Goal: Information Seeking & Learning: Check status

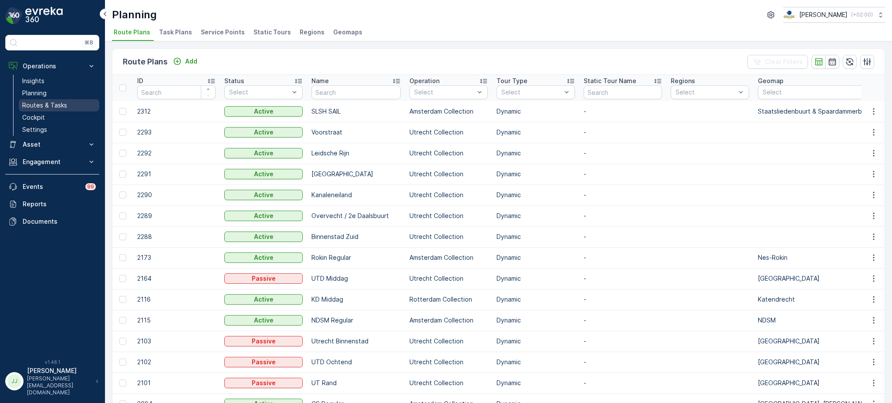
click at [61, 104] on p "Routes & Tasks" at bounding box center [44, 105] width 45 height 9
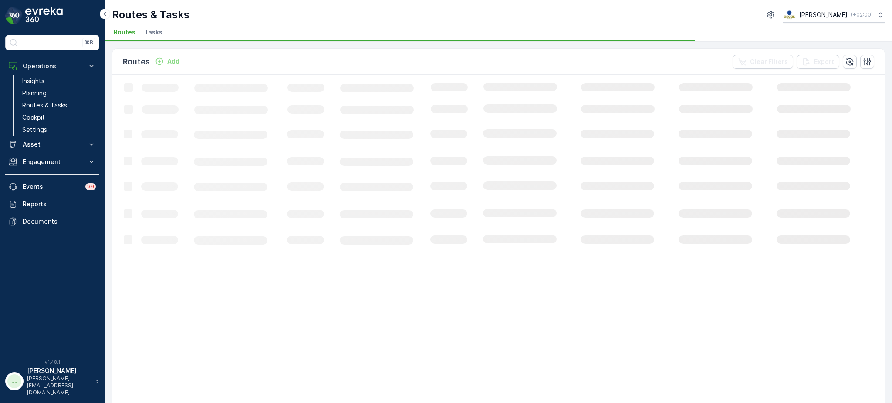
click at [159, 37] on li "Tasks" at bounding box center [154, 33] width 24 height 15
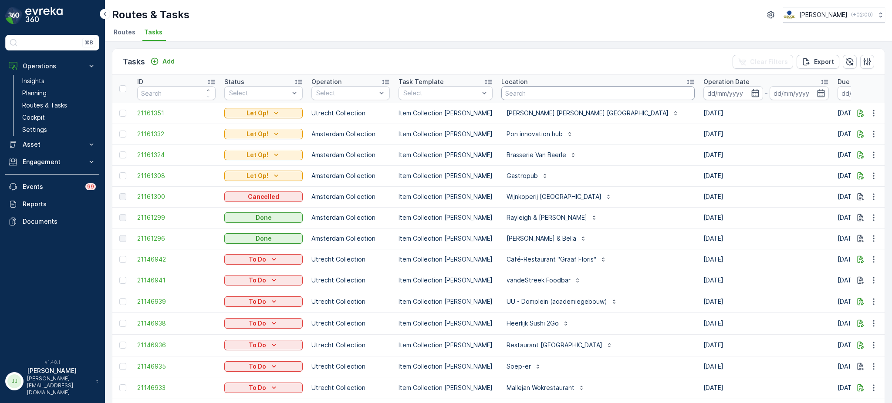
click at [509, 93] on input "text" at bounding box center [597, 93] width 193 height 14
type input "[PERSON_NAME]"
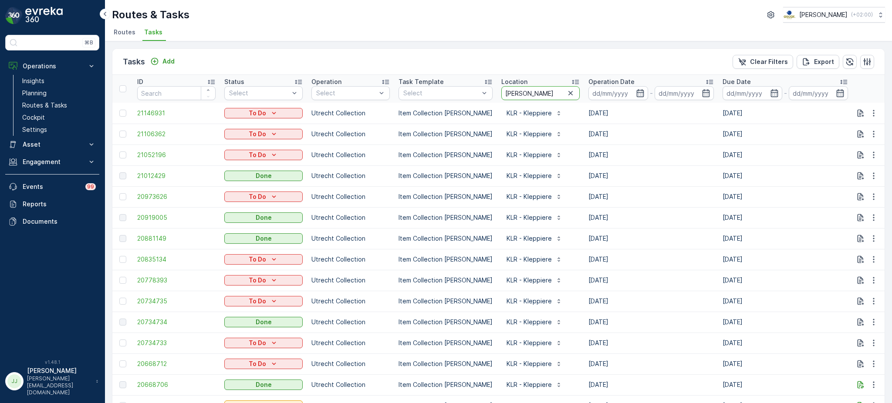
type input "[PERSON_NAME]"
drag, startPoint x: 517, startPoint y: 89, endPoint x: 475, endPoint y: 94, distance: 42.5
click at [475, 94] on tr "ID Status Select Operation Select Task Template Select Location [PERSON_NAME] O…" at bounding box center [783, 89] width 1343 height 28
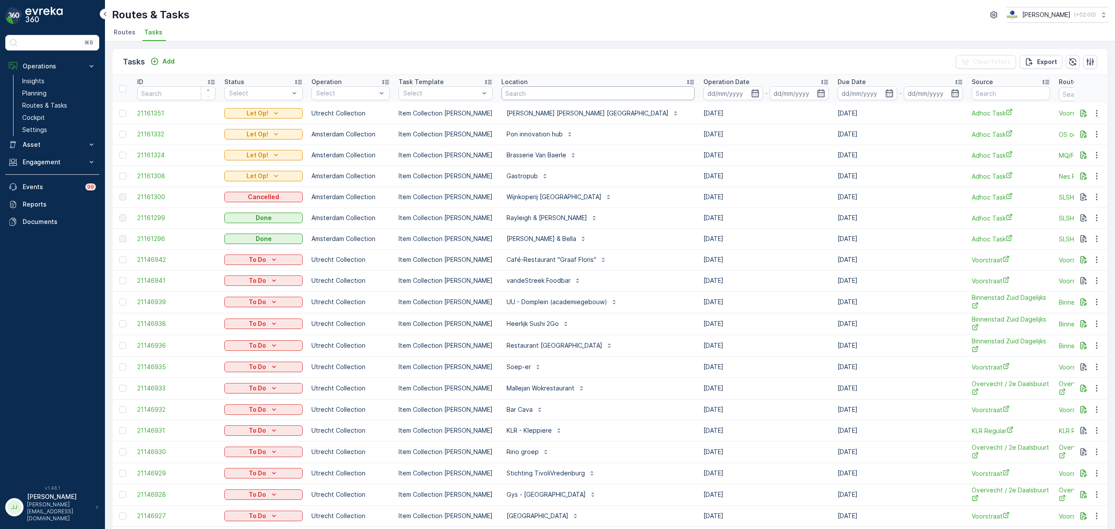
click at [546, 96] on input "text" at bounding box center [597, 93] width 193 height 14
type input "[PERSON_NAME]"
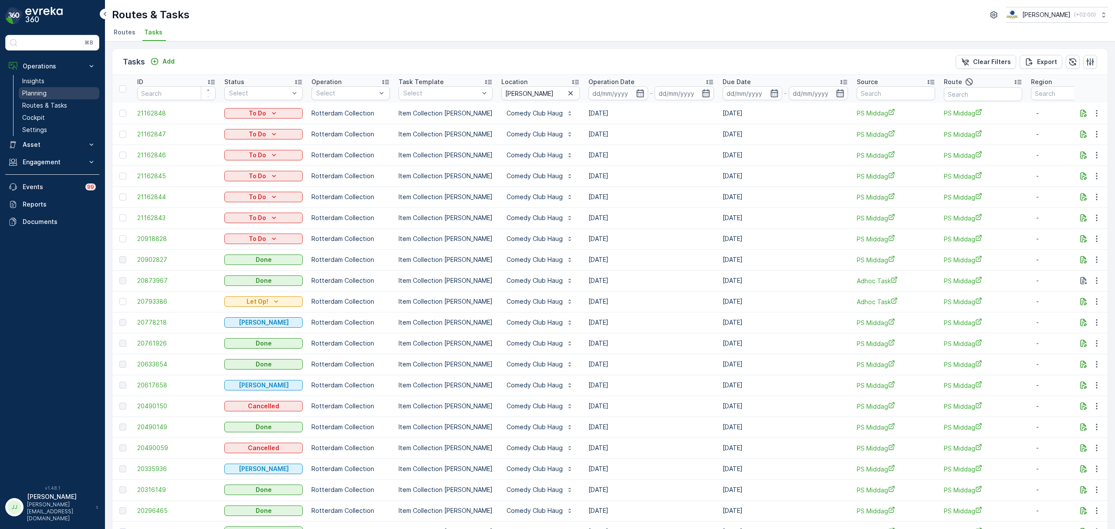
click at [61, 95] on link "Planning" at bounding box center [59, 93] width 81 height 12
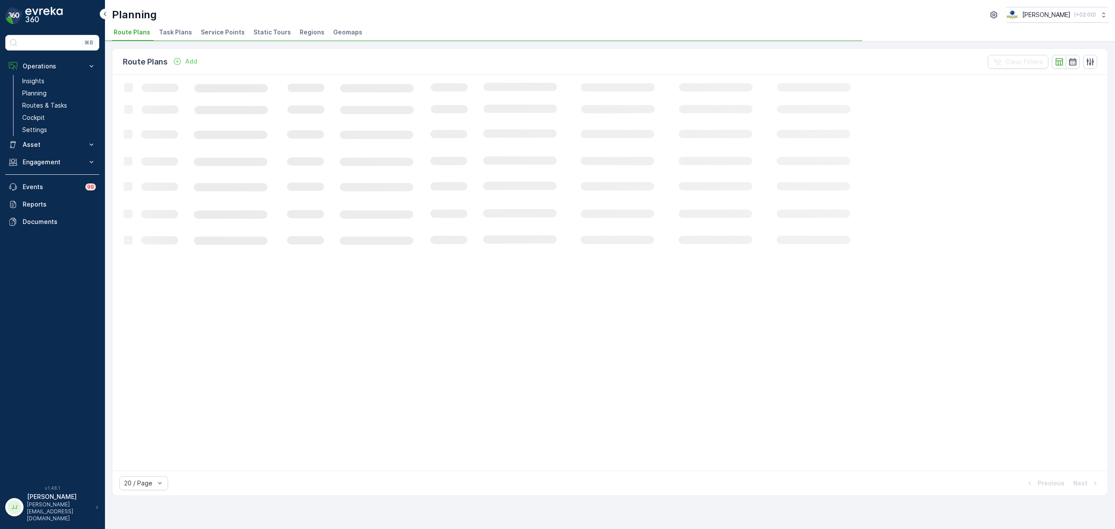
click at [175, 32] on span "Task Plans" at bounding box center [175, 32] width 33 height 9
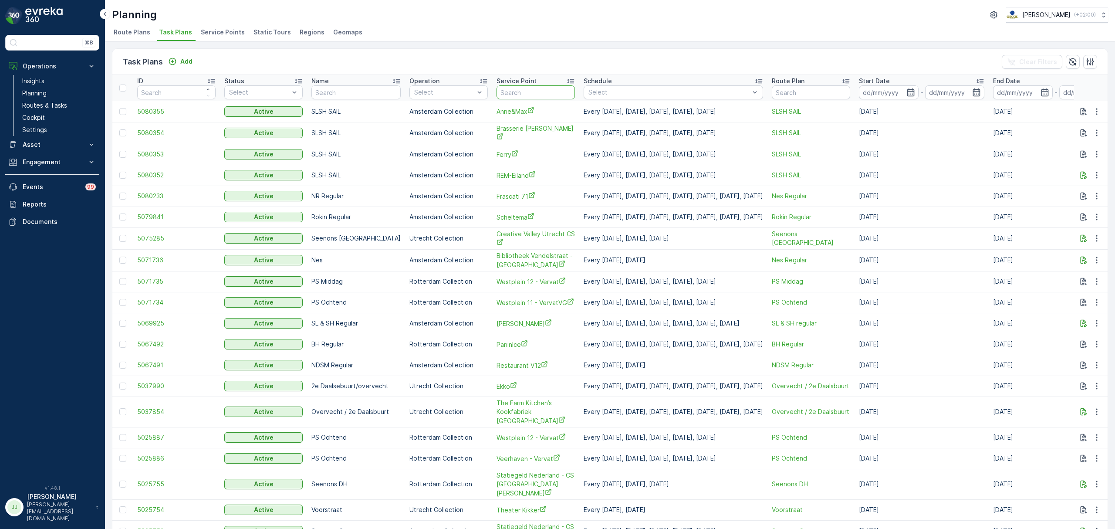
click at [514, 94] on input "text" at bounding box center [535, 92] width 78 height 14
type input "[PERSON_NAME]"
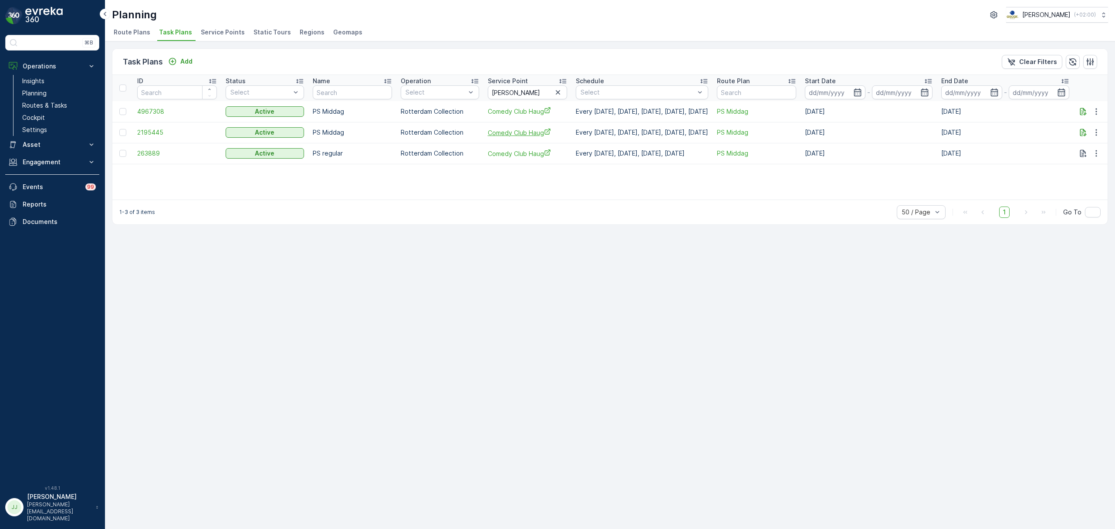
scroll to position [0, 16]
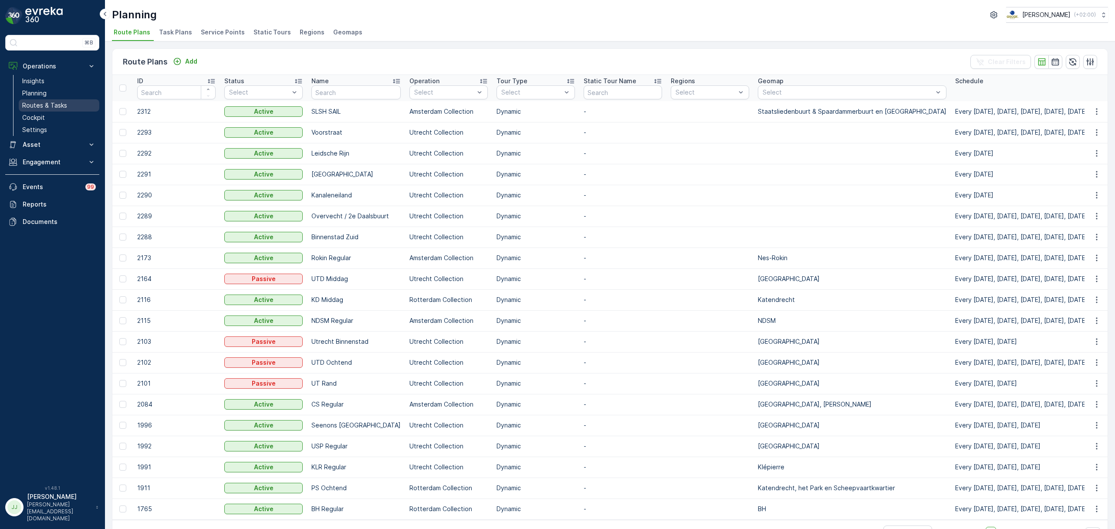
click at [51, 103] on p "Routes & Tasks" at bounding box center [44, 105] width 45 height 9
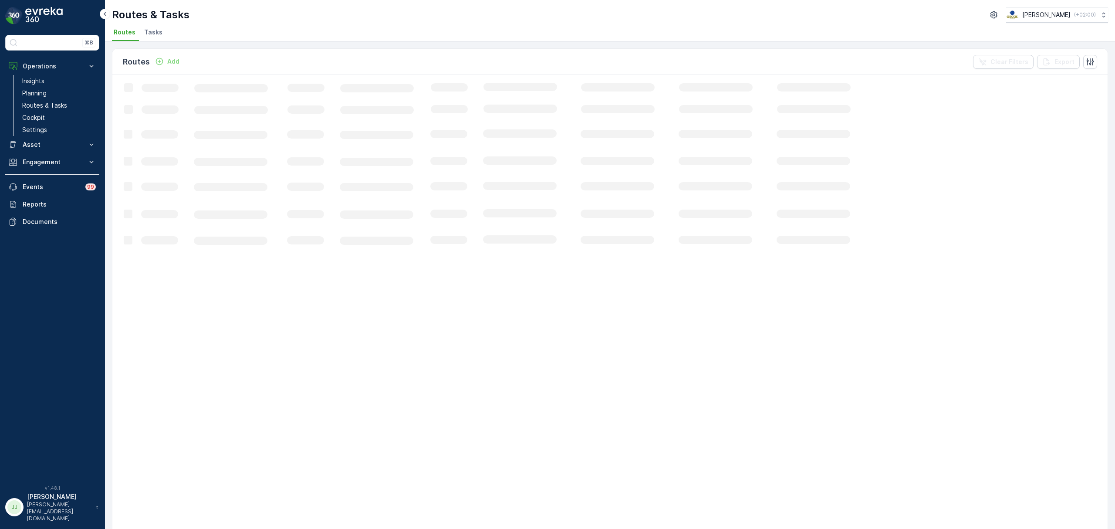
click at [162, 30] on li "Tasks" at bounding box center [154, 33] width 24 height 15
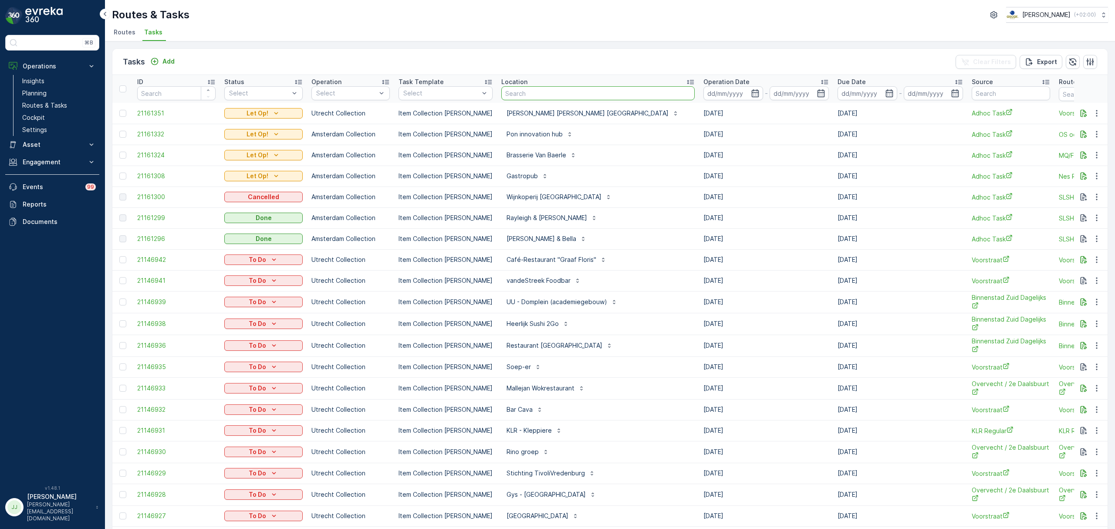
click at [565, 94] on input "text" at bounding box center [597, 93] width 193 height 14
type input "statiegeld"
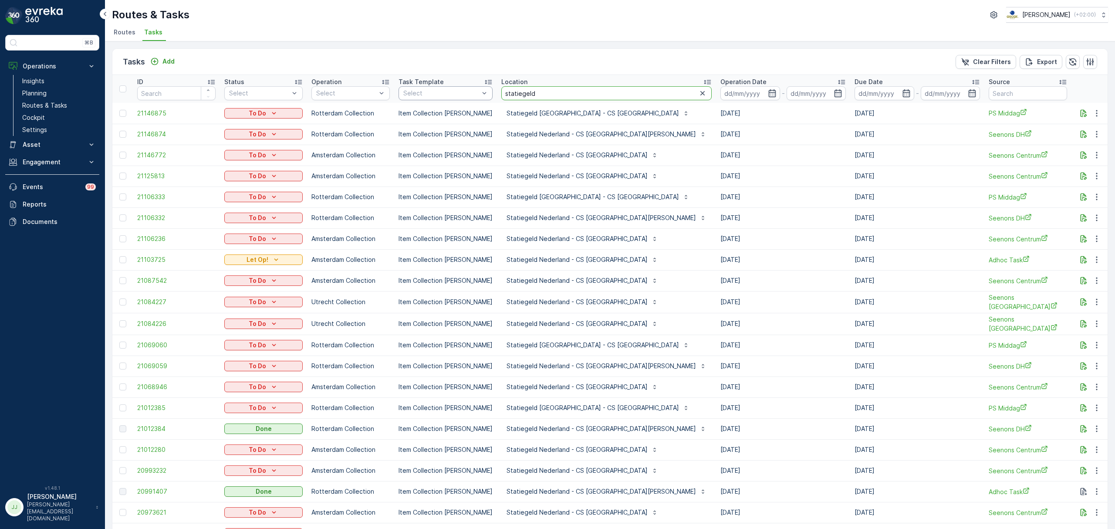
drag, startPoint x: 553, startPoint y: 91, endPoint x: 453, endPoint y: 95, distance: 100.2
click at [453, 95] on tr "ID Status Select Operation Select Task Template Select Location statiegeld Oper…" at bounding box center [849, 89] width 1475 height 28
type input "[PERSON_NAME]"
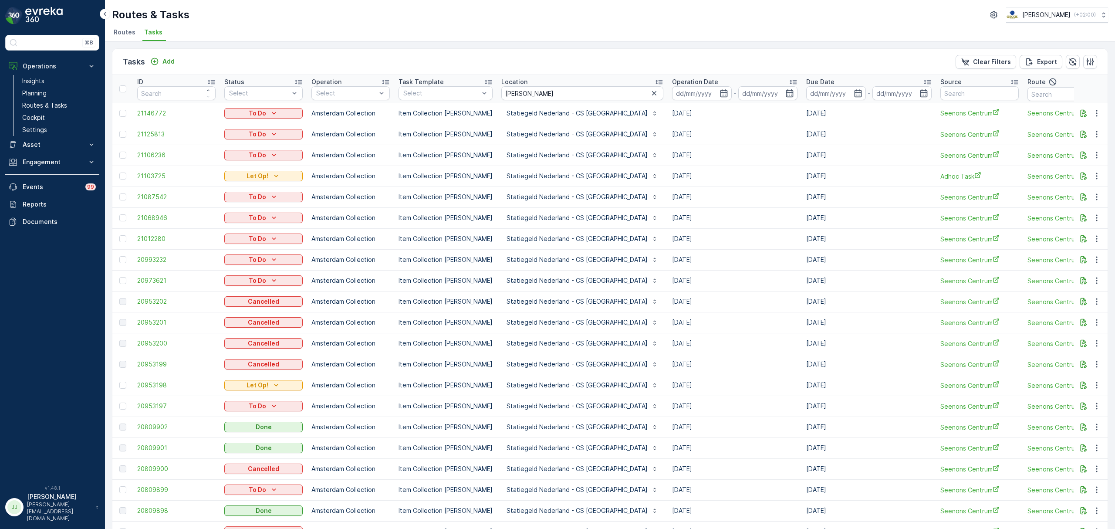
click at [891, 182] on td at bounding box center [1091, 175] width 34 height 21
click at [891, 175] on icon "button" at bounding box center [1083, 175] width 7 height 7
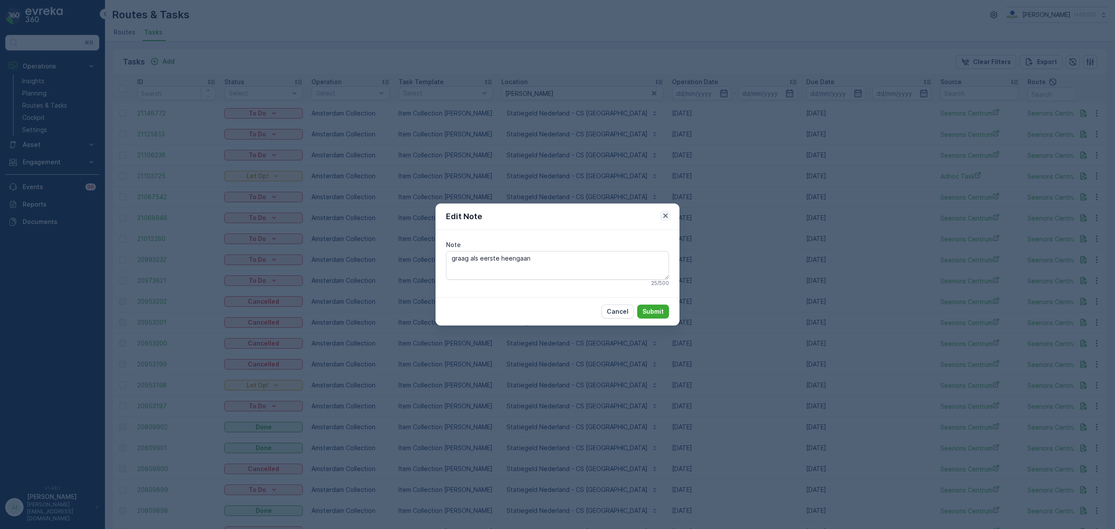
click at [667, 212] on icon "button" at bounding box center [665, 215] width 9 height 9
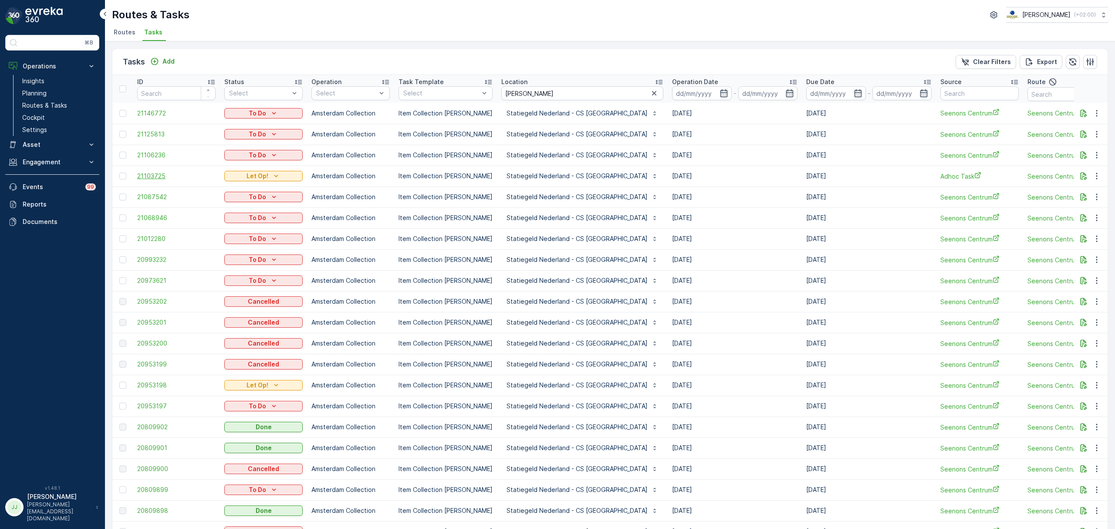
click at [152, 173] on span "21103725" at bounding box center [176, 176] width 78 height 9
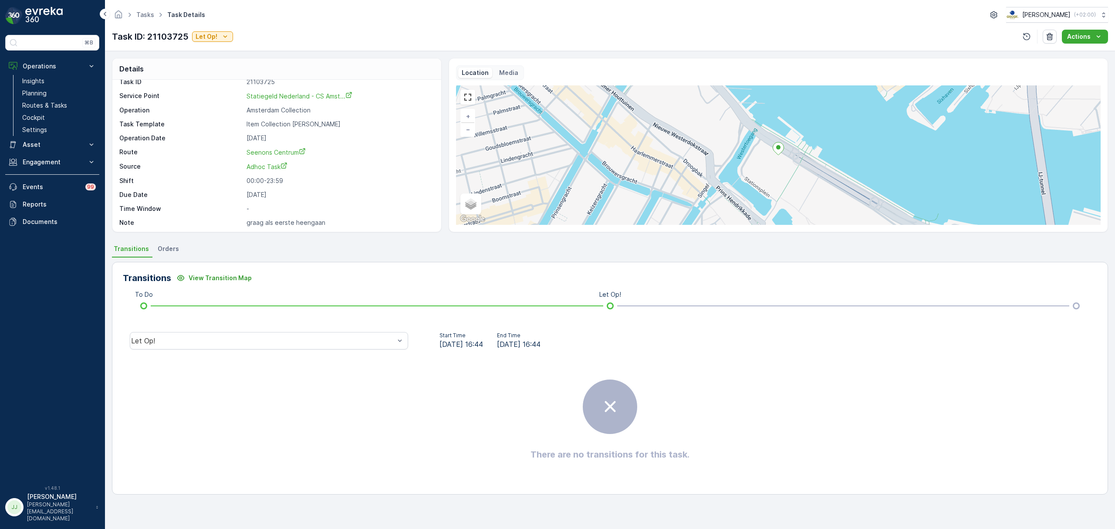
scroll to position [12, 0]
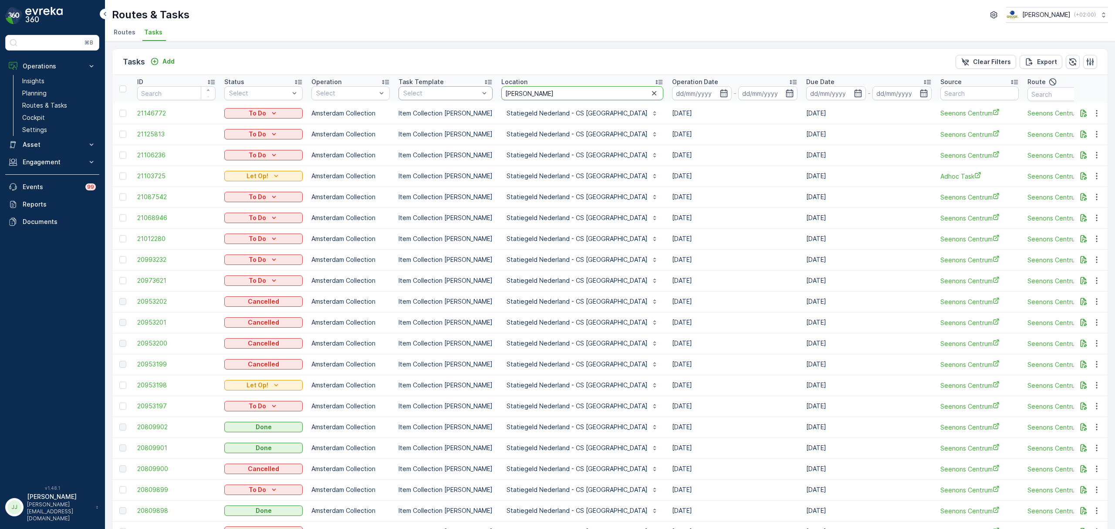
drag, startPoint x: 448, startPoint y: 94, endPoint x: 429, endPoint y: 92, distance: 18.4
click at [429, 92] on tr "ID Status Select Operation Select Task Template Select Location [PERSON_NAME] O…" at bounding box center [825, 89] width 1427 height 28
type input "oudezijds"
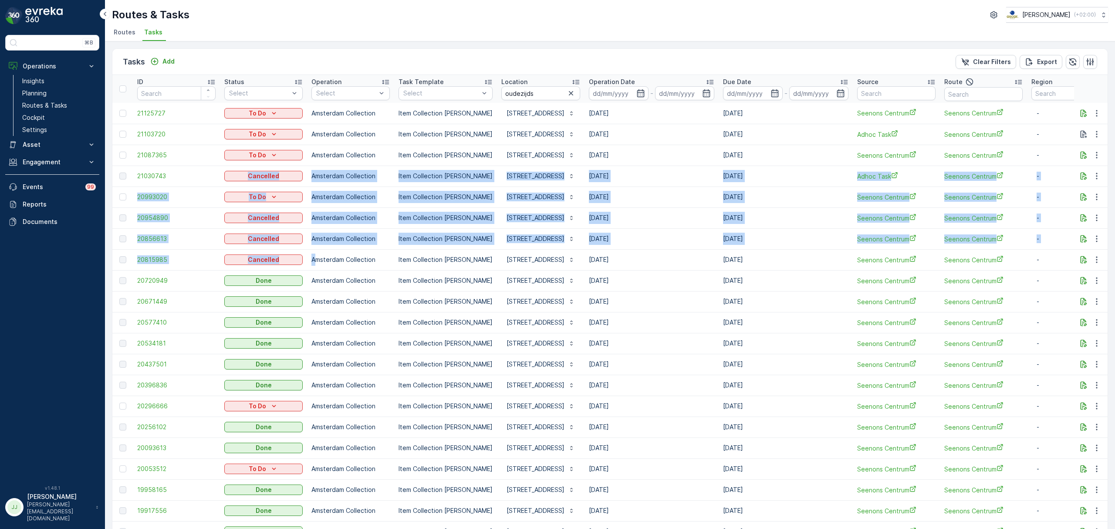
drag, startPoint x: 185, startPoint y: 169, endPoint x: 314, endPoint y: 260, distance: 157.8
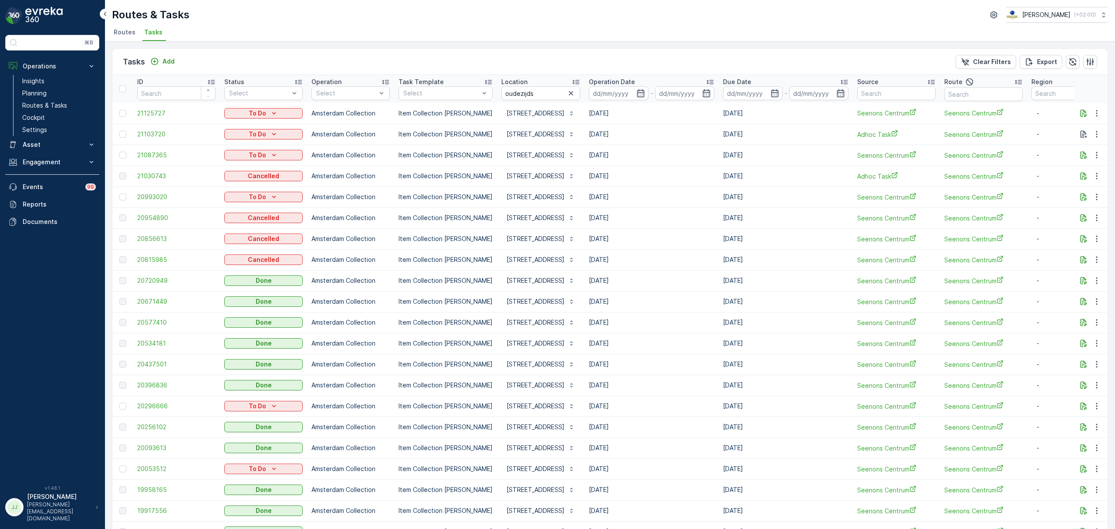
click at [253, 56] on div "Tasks Add Clear Filters Export" at bounding box center [609, 62] width 995 height 26
drag, startPoint x: 558, startPoint y: 264, endPoint x: 535, endPoint y: 215, distance: 53.8
click at [651, 265] on td "[DATE]" at bounding box center [651, 259] width 134 height 21
drag, startPoint x: 676, startPoint y: 262, endPoint x: 218, endPoint y: 168, distance: 467.2
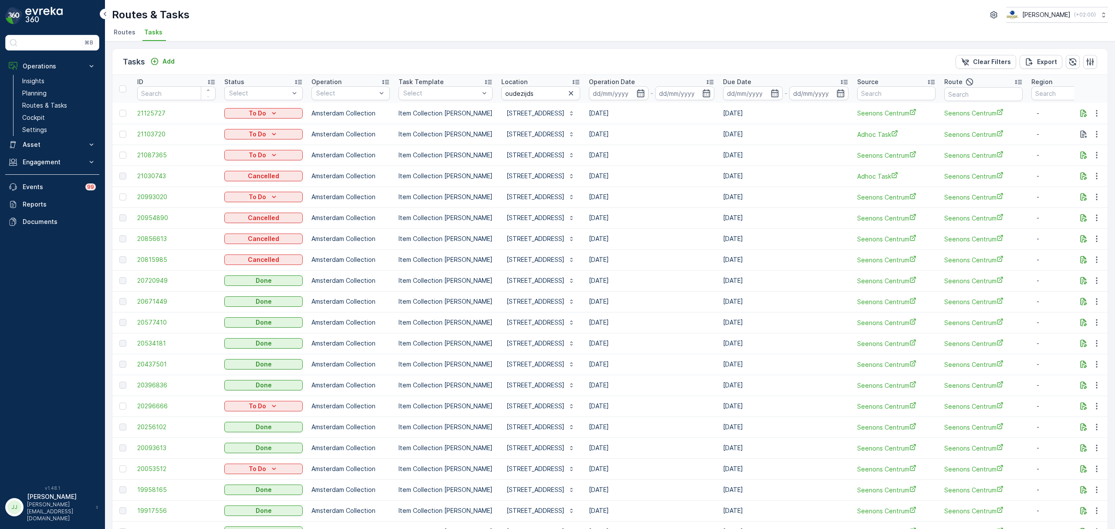
click at [676, 265] on td "[DATE]" at bounding box center [651, 259] width 134 height 21
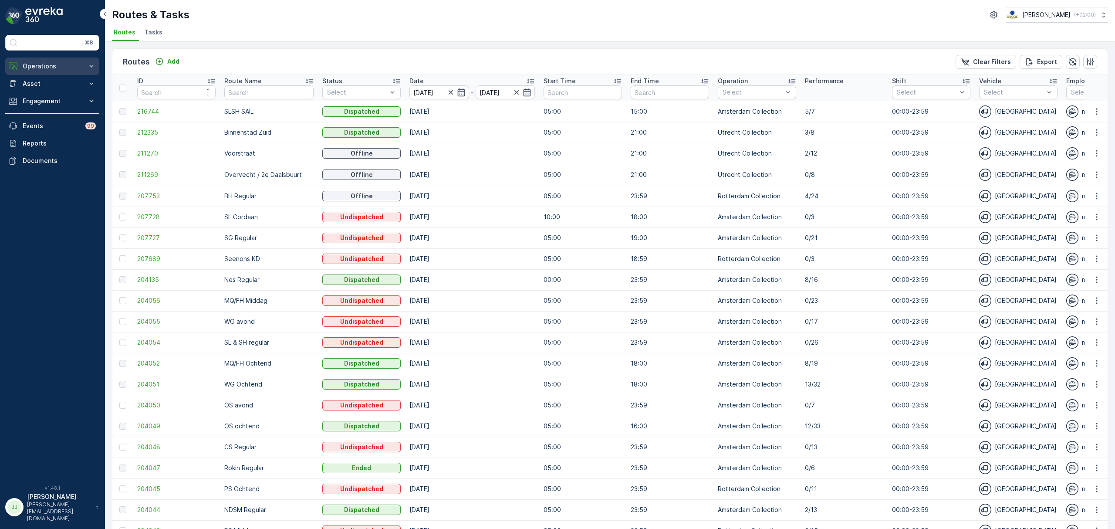
click at [41, 67] on p "Operations" at bounding box center [52, 66] width 59 height 9
click at [41, 86] on link "Insights" at bounding box center [59, 81] width 81 height 12
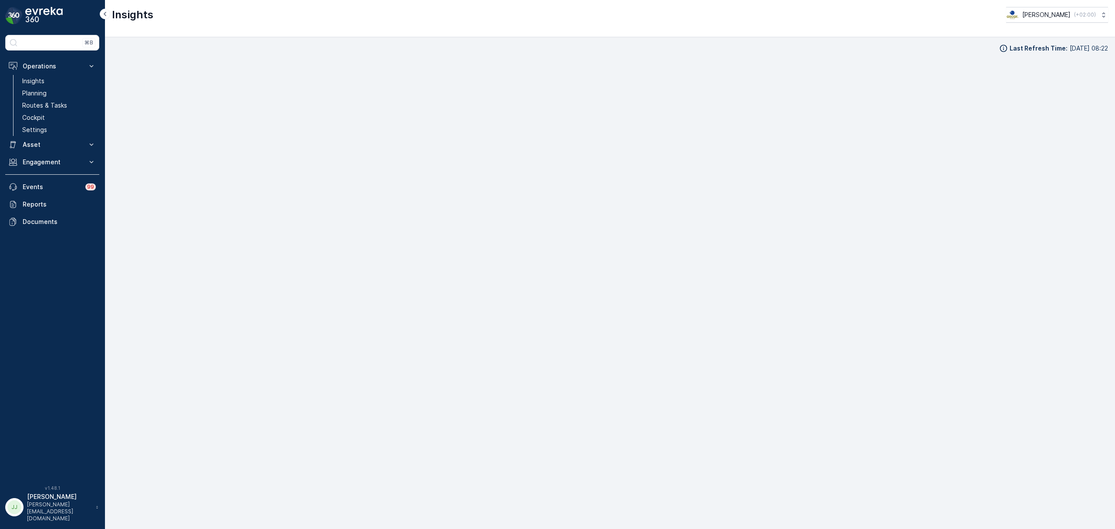
scroll to position [12, 0]
